Goal: Information Seeking & Learning: Find specific fact

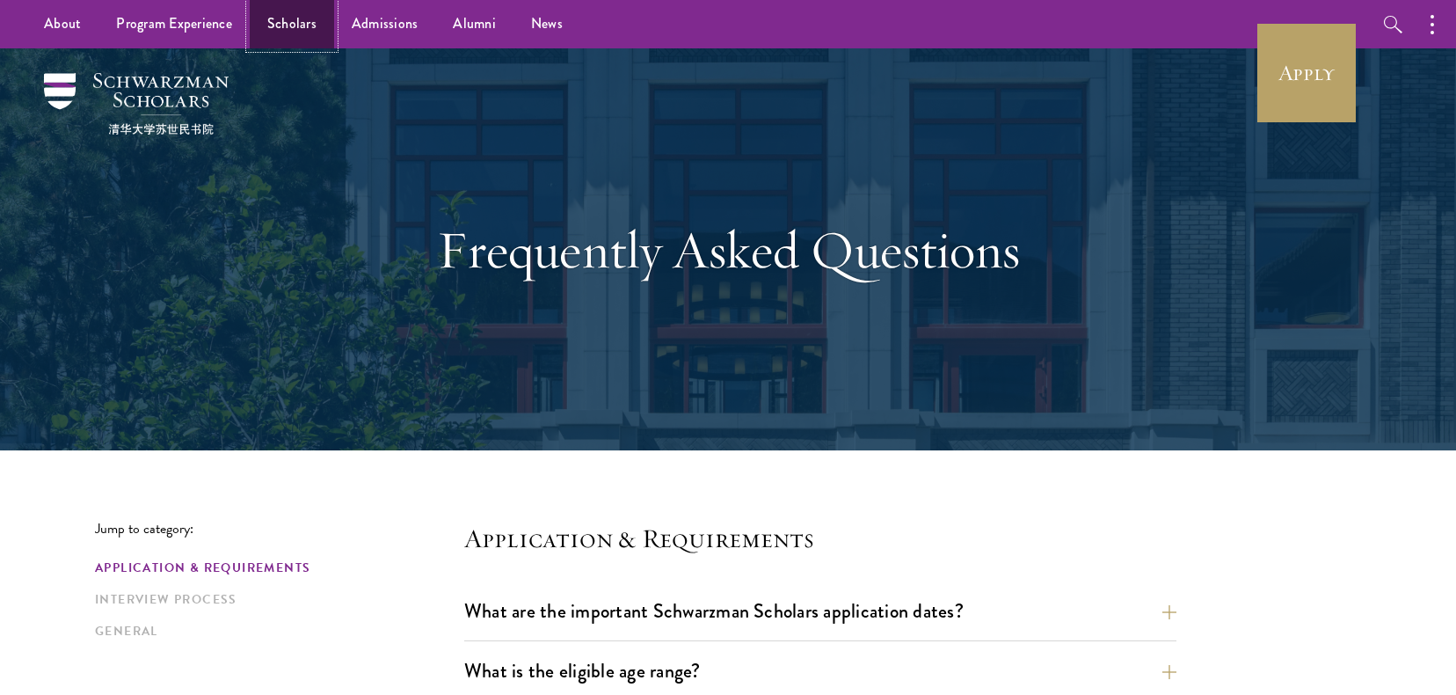
click at [281, 11] on link "Scholars" at bounding box center [292, 24] width 84 height 48
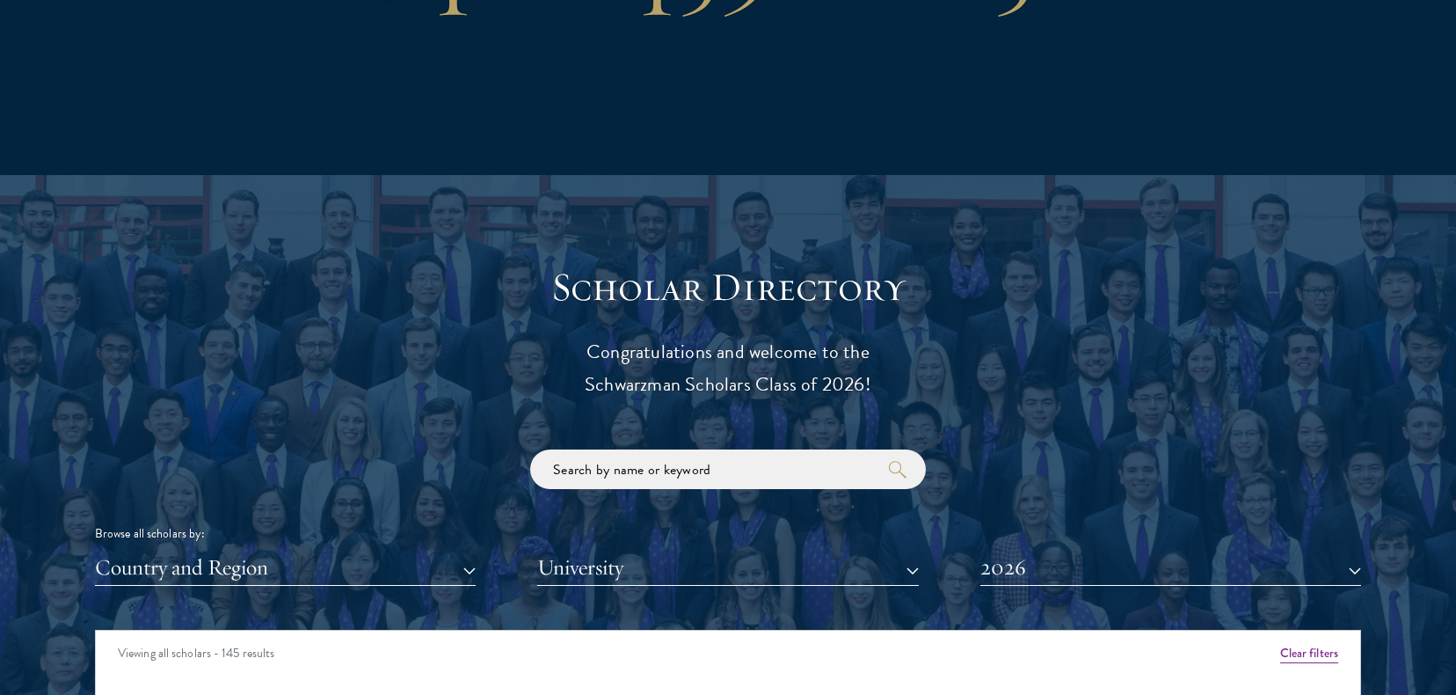
scroll to position [1714, 0]
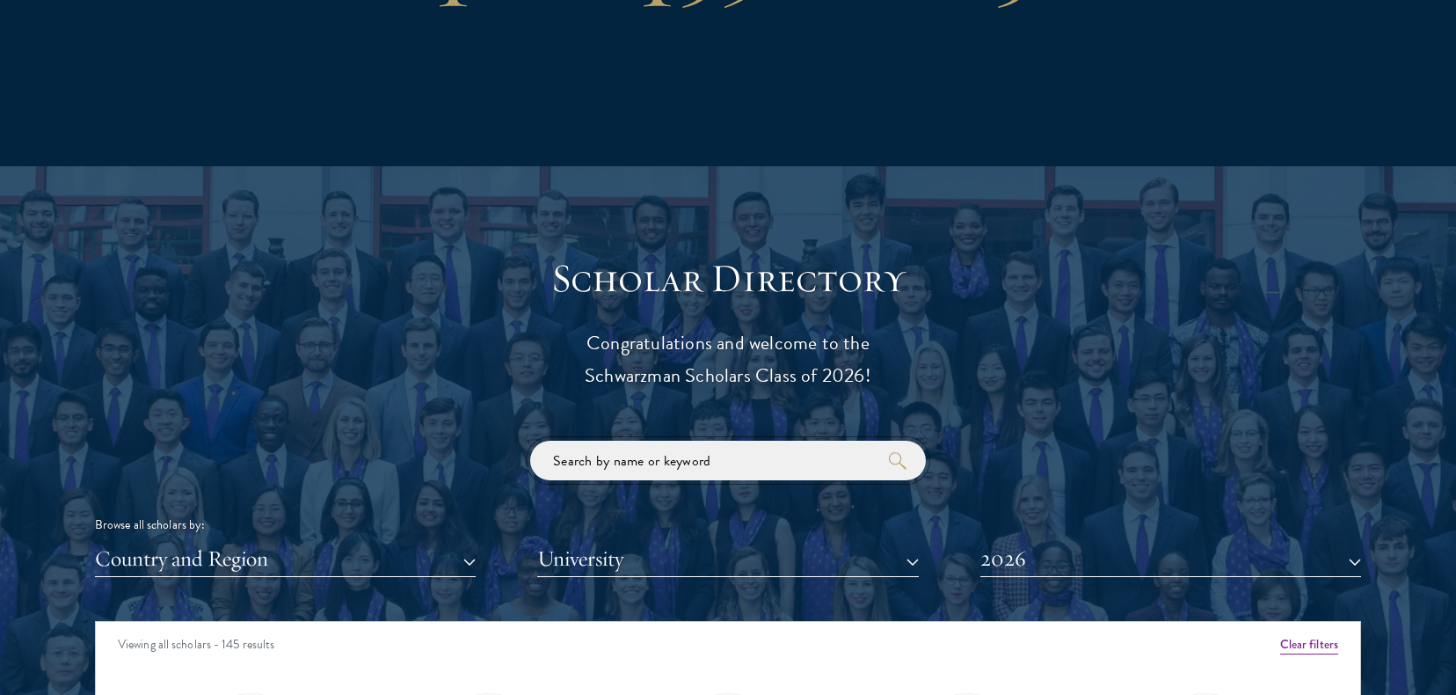
click at [647, 464] on input "search" at bounding box center [728, 461] width 396 height 40
click at [1044, 561] on button "2026" at bounding box center [1170, 559] width 381 height 36
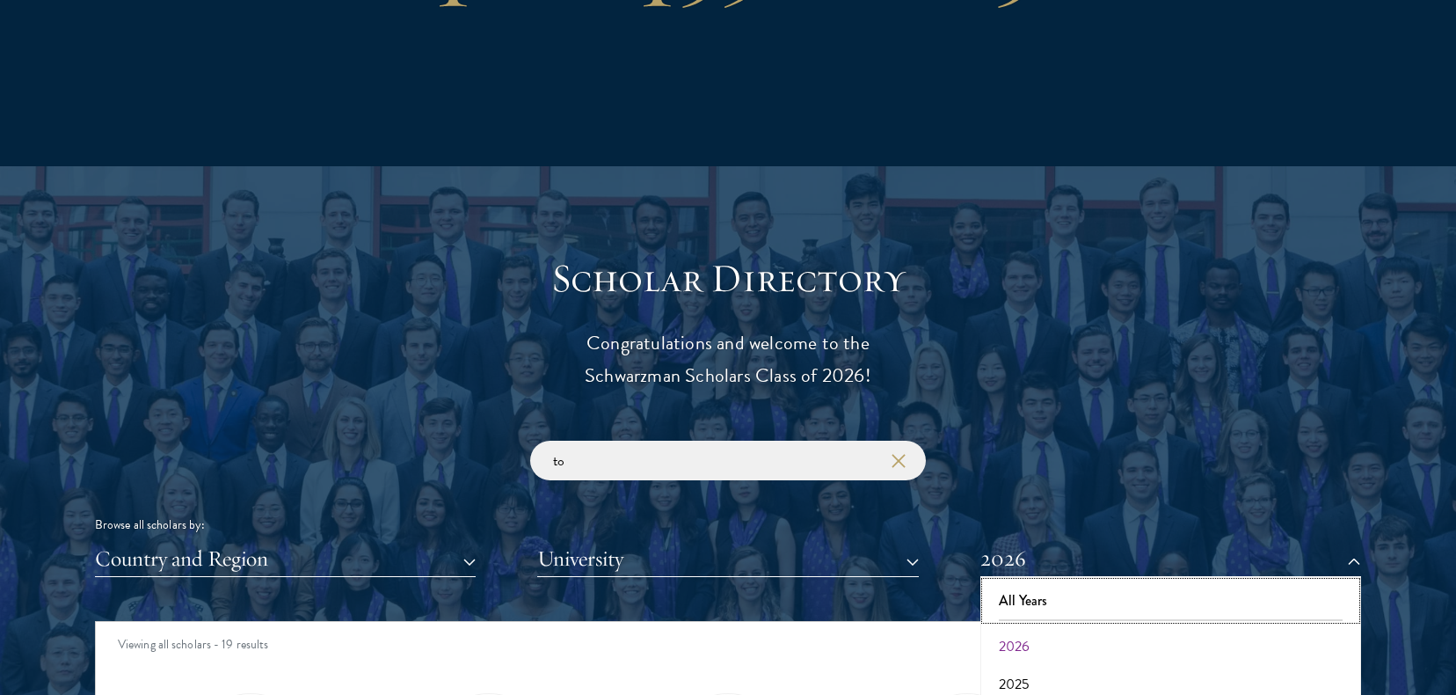
click at [1033, 599] on button "All Years" at bounding box center [1171, 600] width 370 height 37
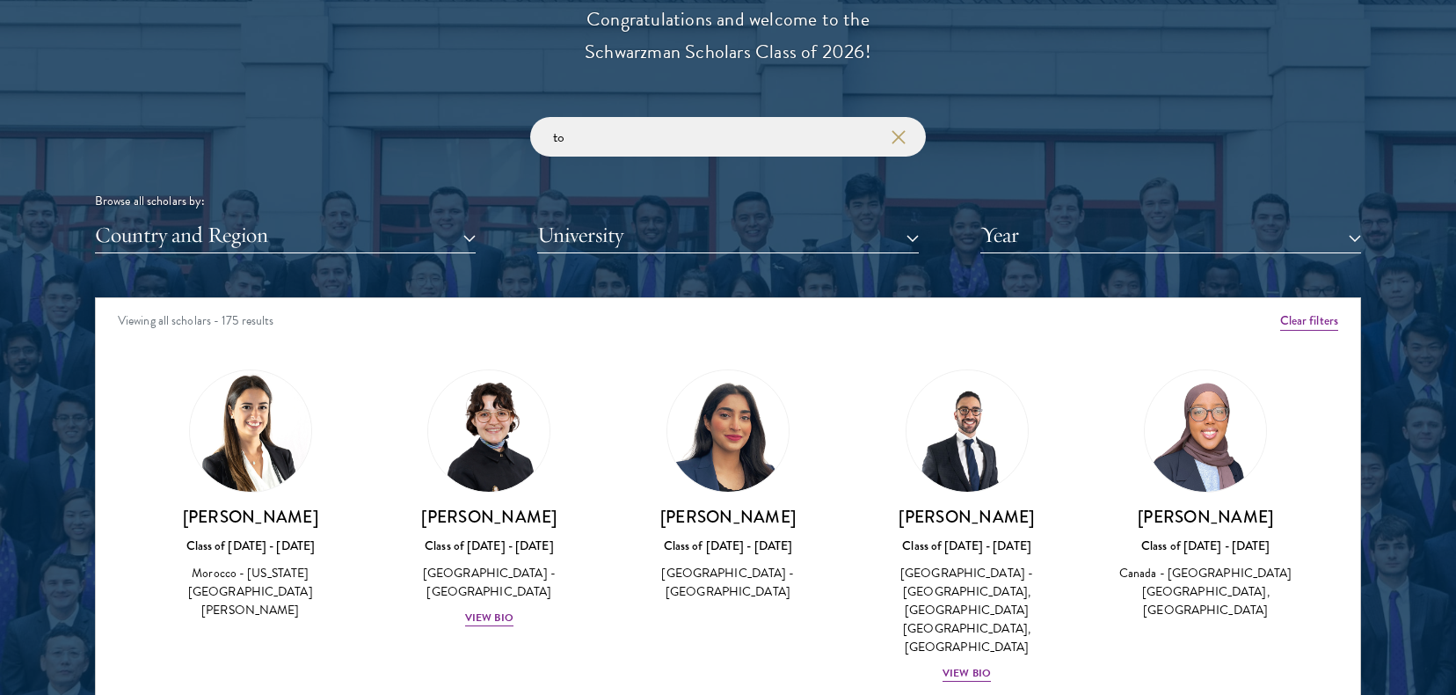
scroll to position [2036, 0]
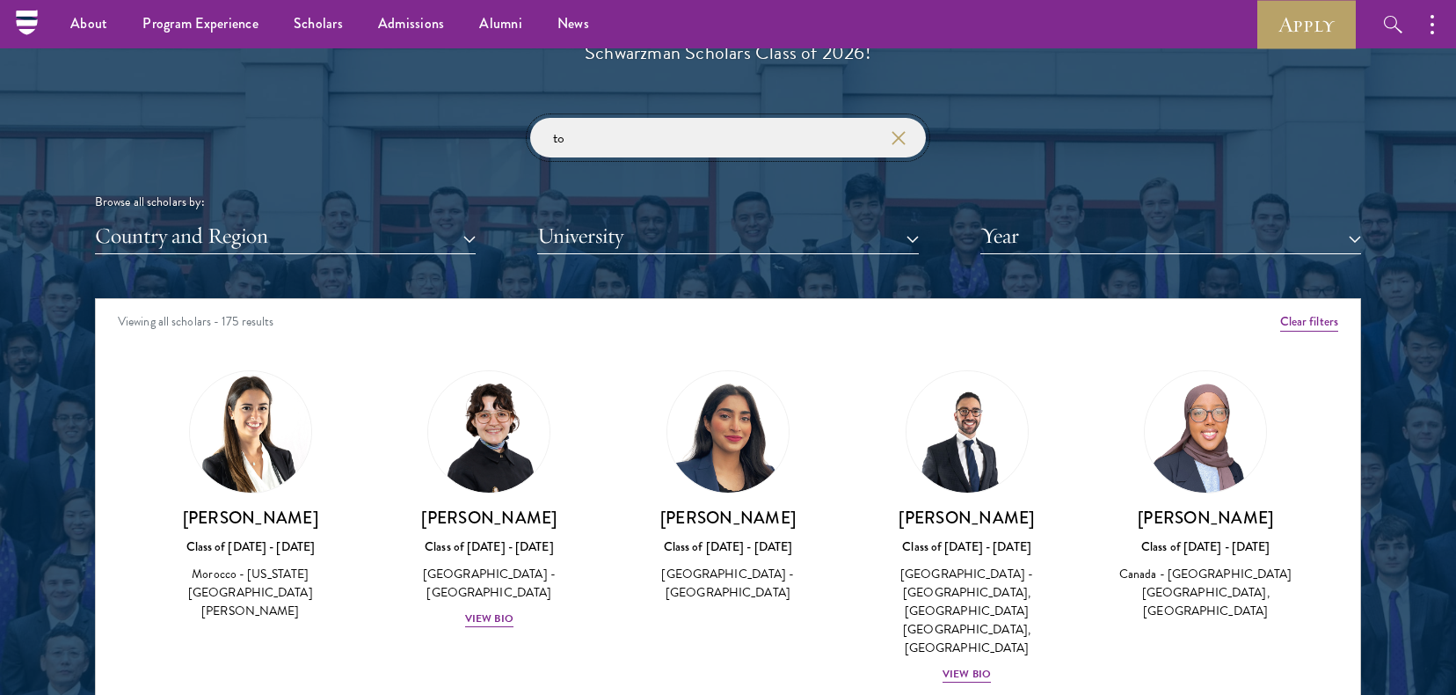
click at [666, 148] on input "to" at bounding box center [728, 138] width 396 height 40
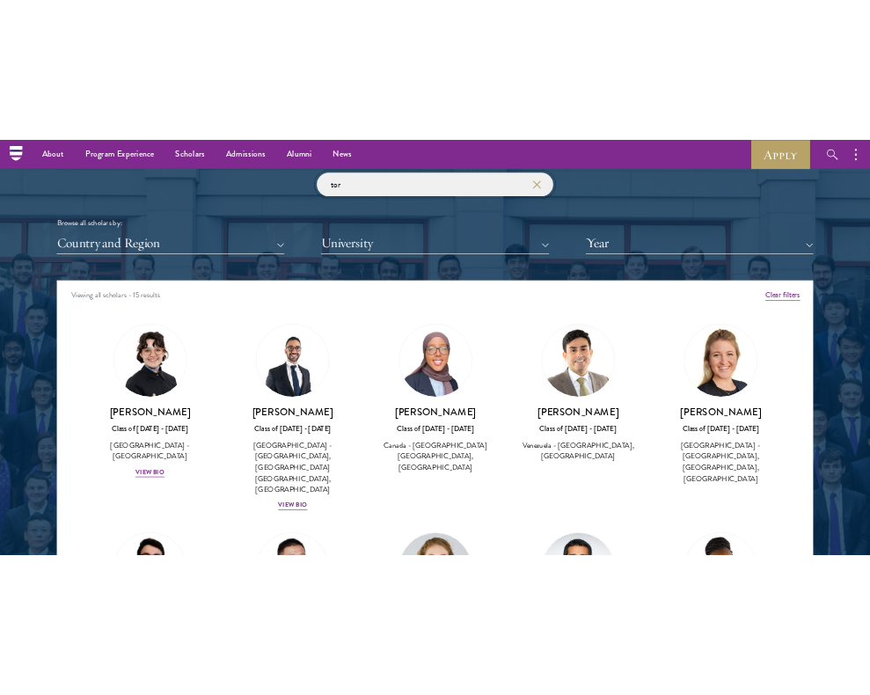
scroll to position [2087, 0]
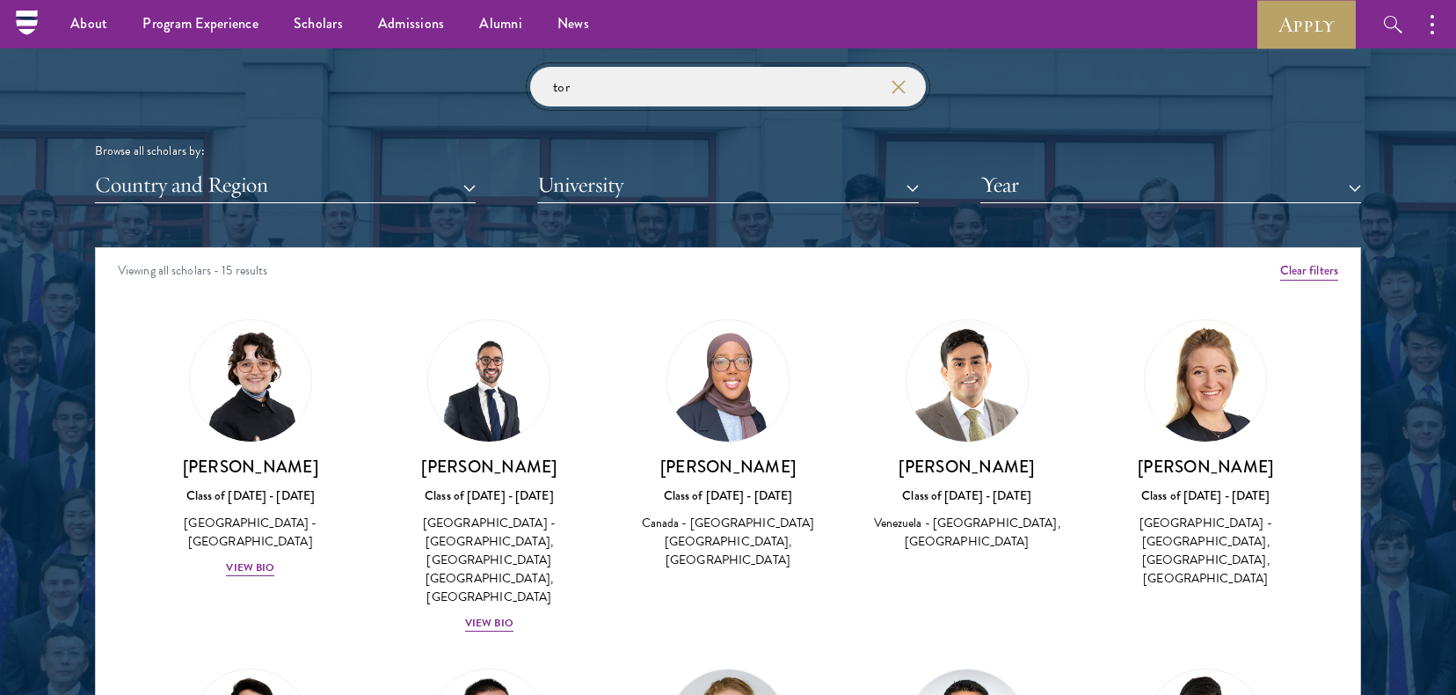
click at [698, 83] on input "tor" at bounding box center [728, 87] width 396 height 40
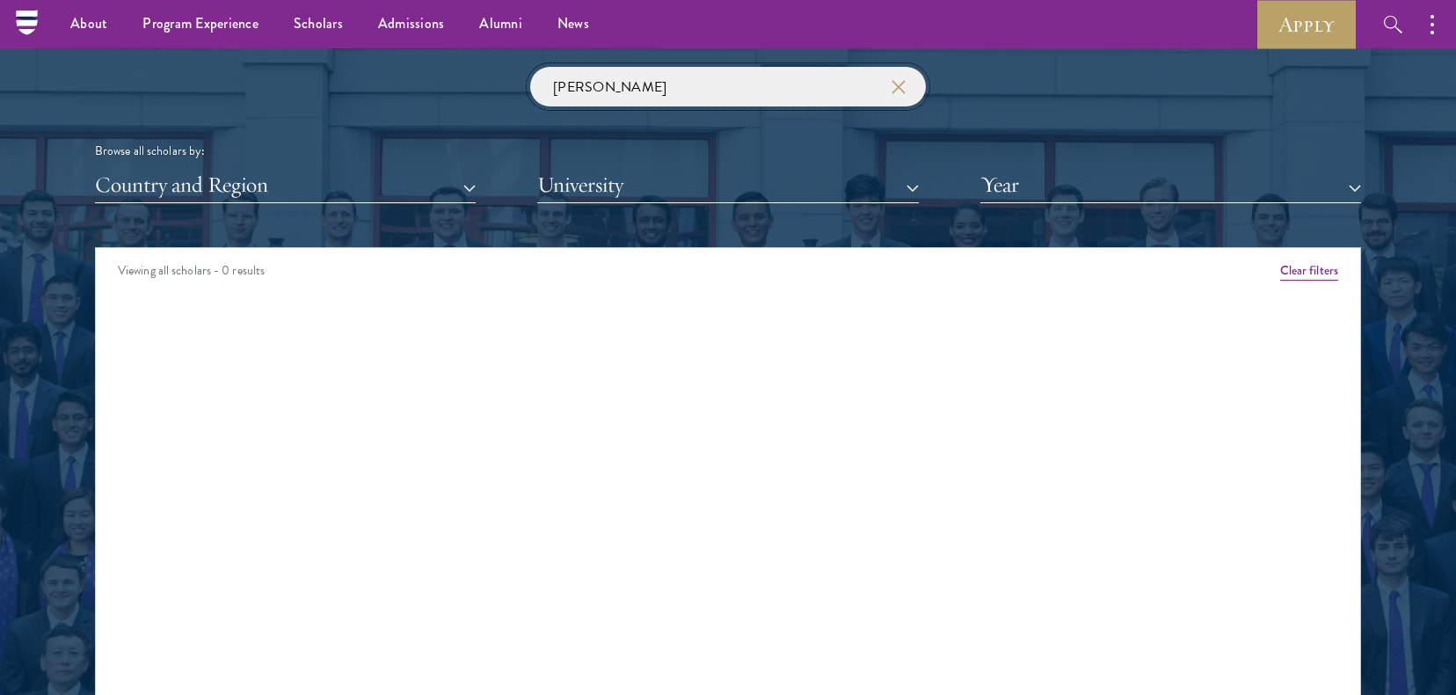
click at [635, 69] on input "[PERSON_NAME]" at bounding box center [728, 87] width 396 height 40
type input "niso"
